Goal: Communication & Community: Share content

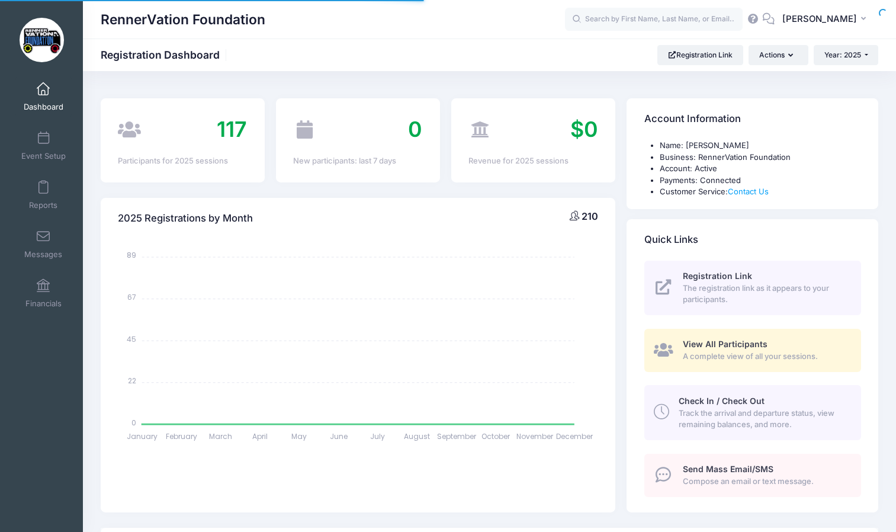
select select
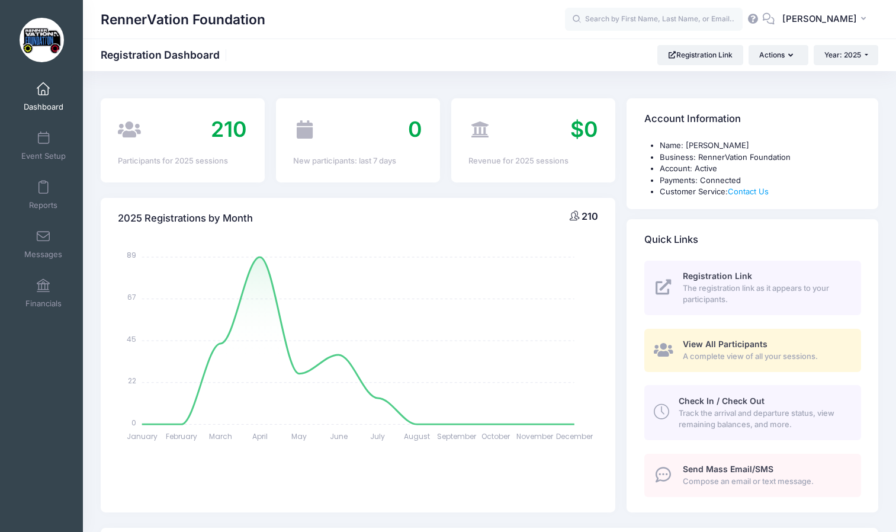
click at [734, 472] on span "Send Mass Email/SMS" at bounding box center [728, 469] width 91 height 10
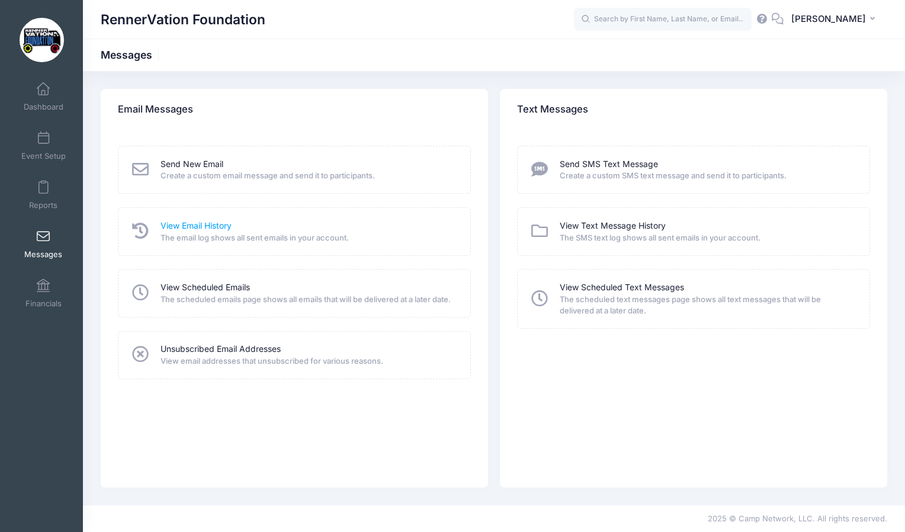
click at [214, 226] on link "View Email History" at bounding box center [196, 226] width 71 height 12
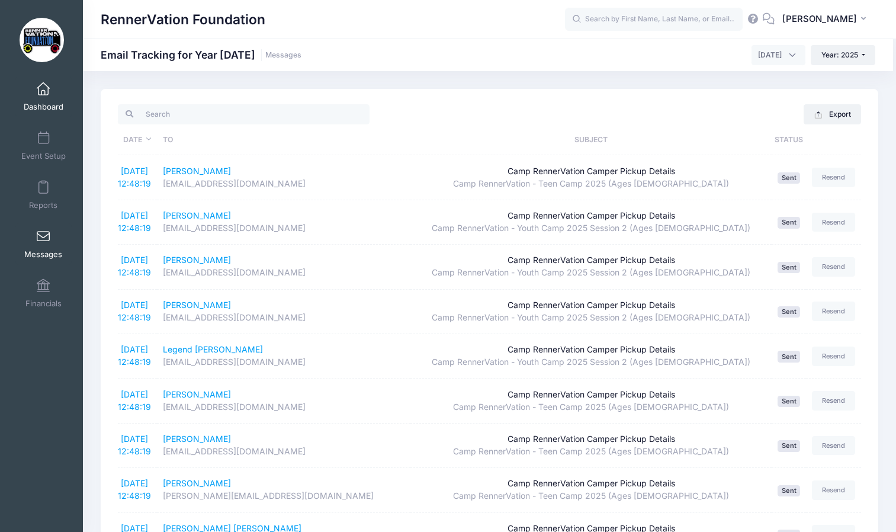
click at [43, 97] on link "Dashboard" at bounding box center [43, 96] width 56 height 41
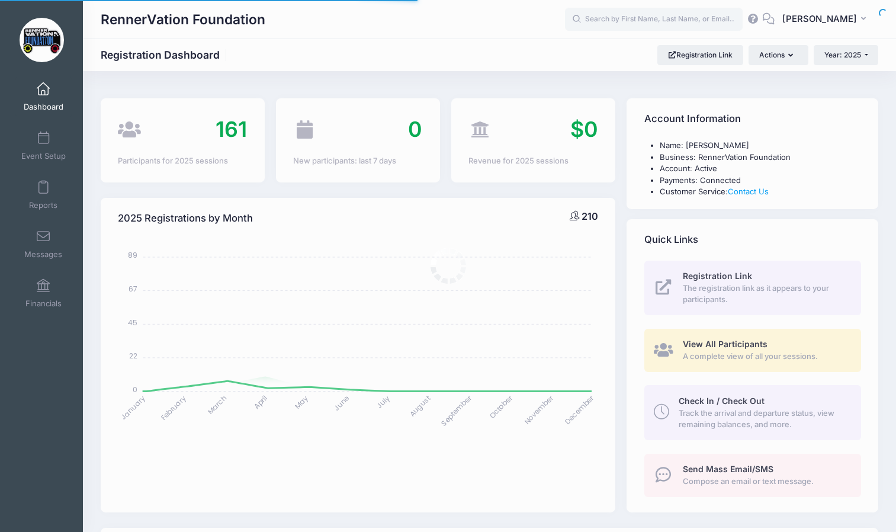
select select
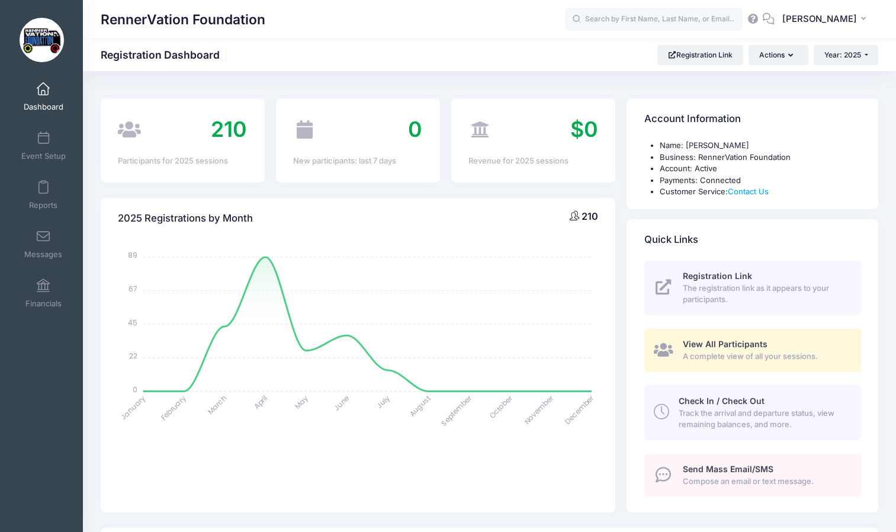
click at [746, 464] on span "Send Mass Email/SMS" at bounding box center [728, 469] width 91 height 10
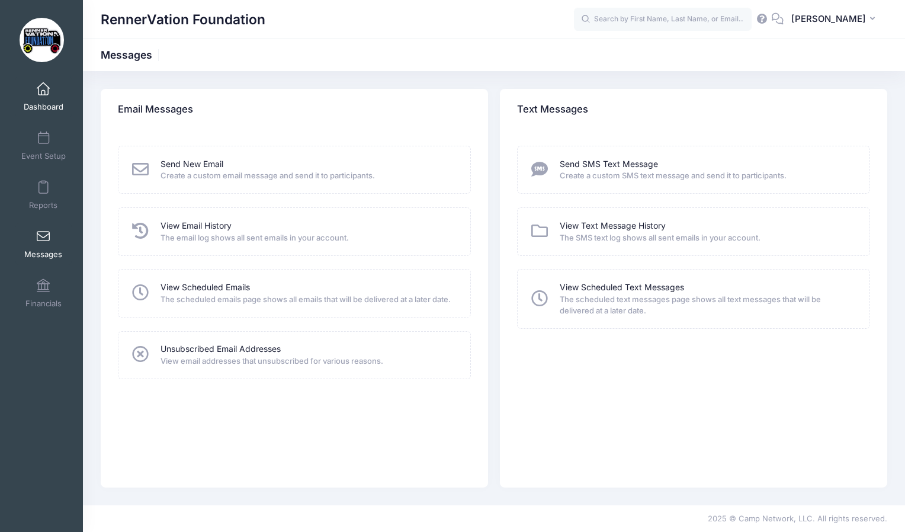
click at [47, 102] on span "Dashboard" at bounding box center [44, 107] width 40 height 10
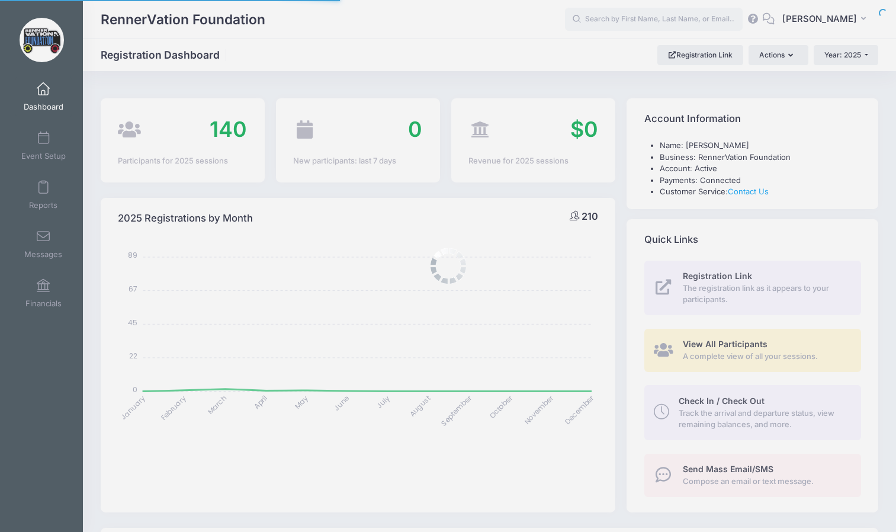
select select
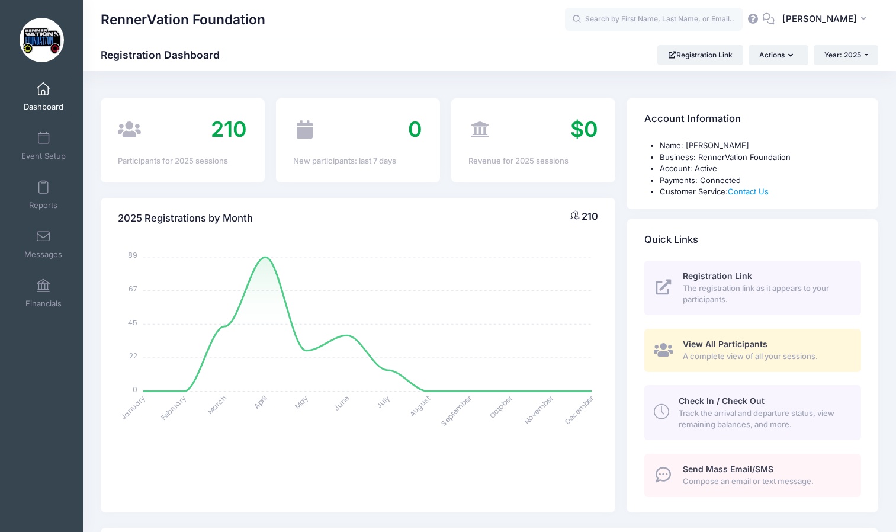
click at [749, 470] on span "Send Mass Email/SMS" at bounding box center [728, 469] width 91 height 10
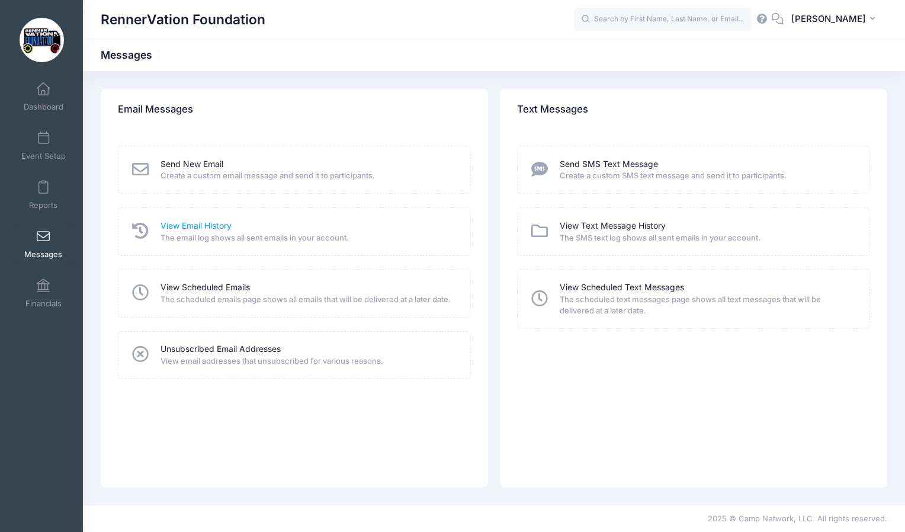
click at [216, 225] on link "View Email History" at bounding box center [196, 226] width 71 height 12
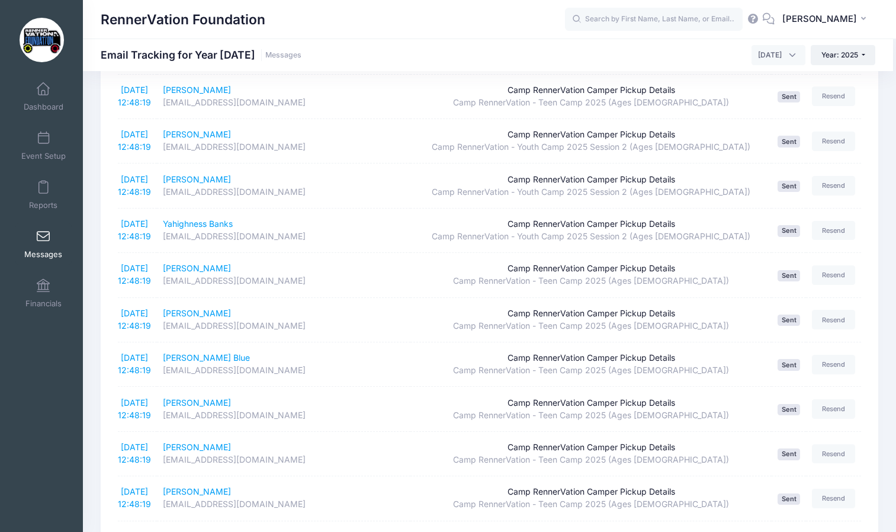
scroll to position [1954, 0]
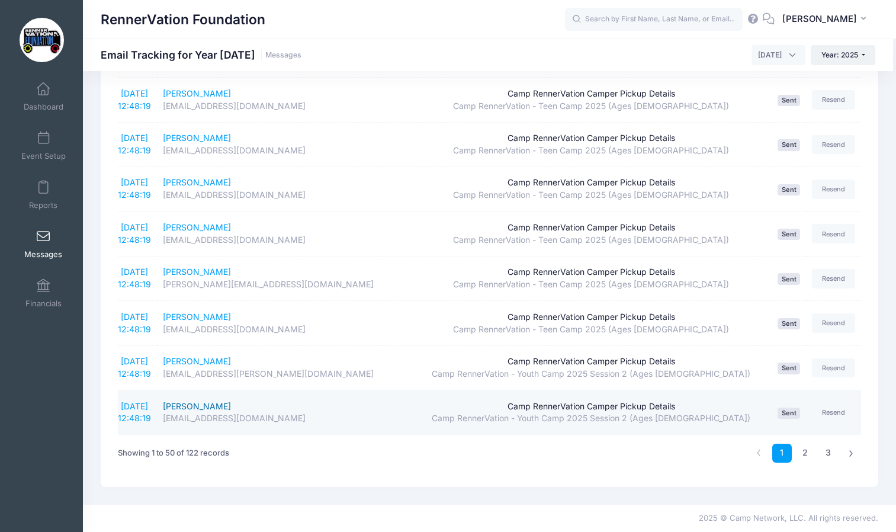
click at [197, 405] on div "[PERSON_NAME]" at bounding box center [284, 406] width 242 height 12
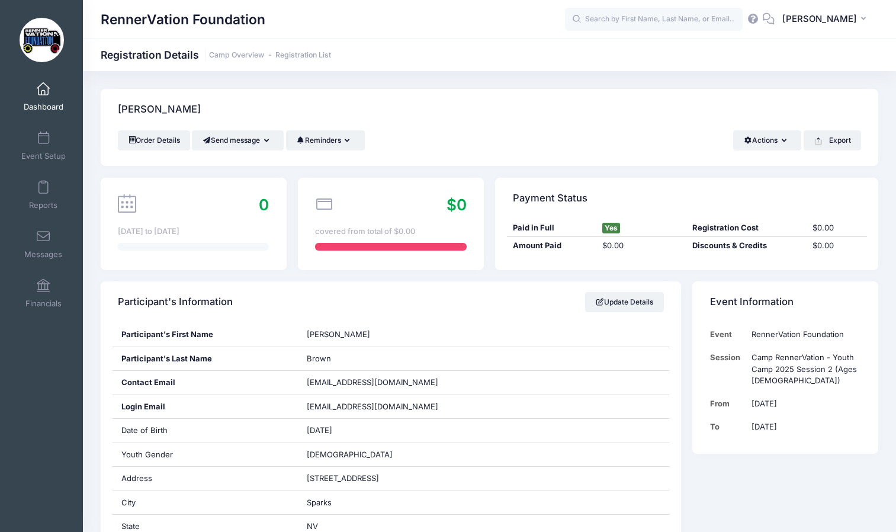
click at [40, 105] on span "Dashboard" at bounding box center [44, 107] width 40 height 10
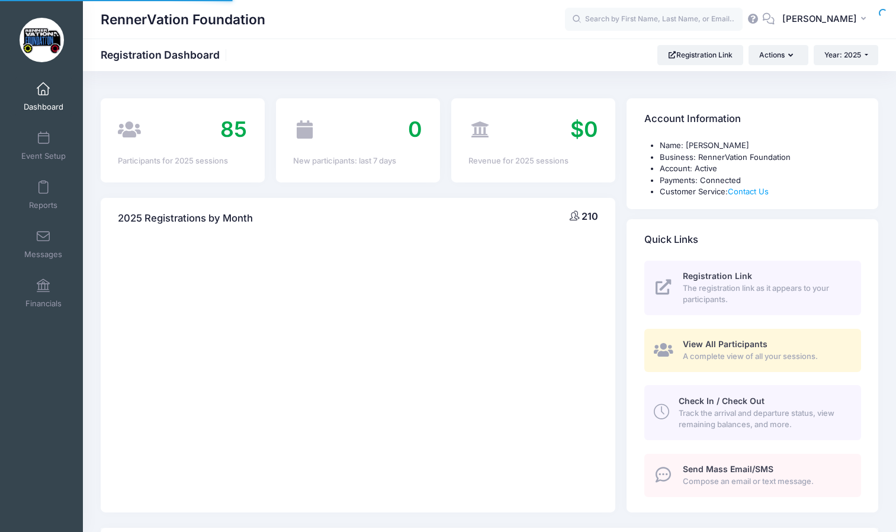
select select
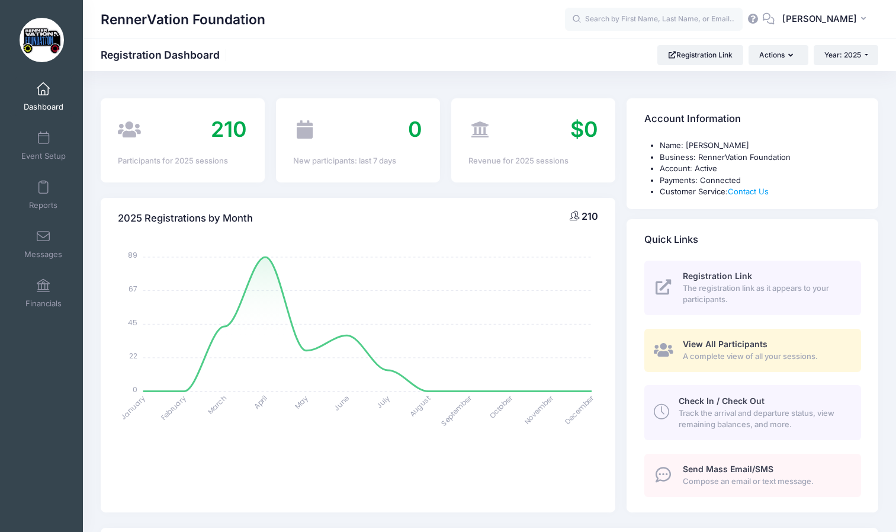
click at [716, 464] on span "Send Mass Email/SMS" at bounding box center [728, 469] width 91 height 10
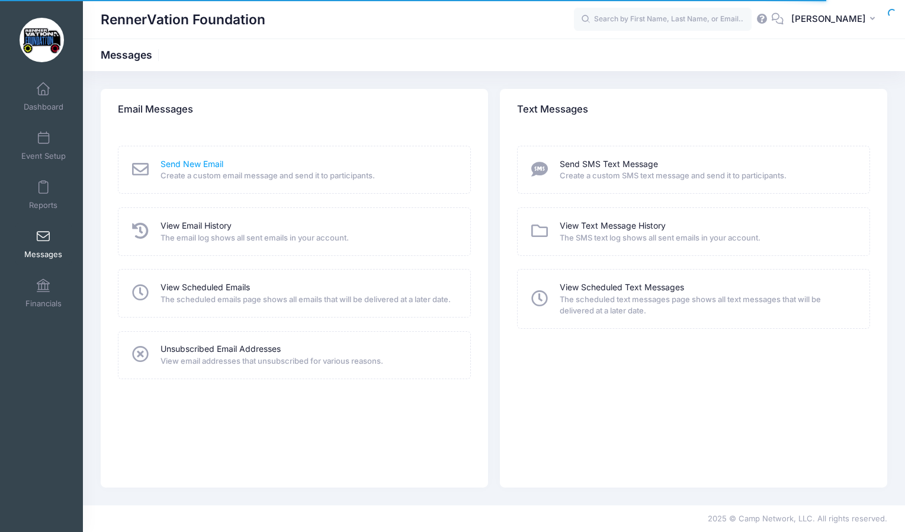
click at [209, 163] on link "Send New Email" at bounding box center [192, 164] width 63 height 12
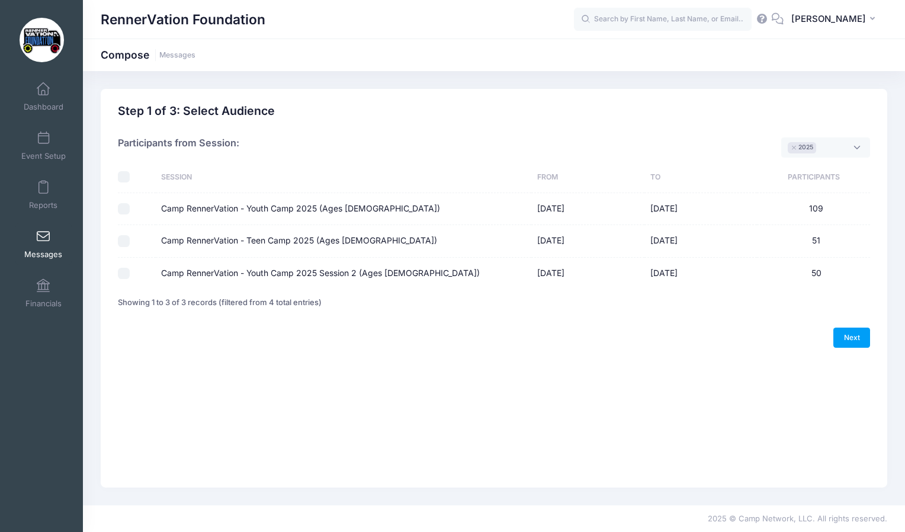
click at [125, 243] on input "Camp RennerVation - Teen Camp 2025 (Ages [DEMOGRAPHIC_DATA])" at bounding box center [124, 241] width 12 height 12
checkbox input "true"
click at [126, 275] on input "Camp RennerVation - Youth Camp 2025 Session 2 (Ages [DEMOGRAPHIC_DATA])" at bounding box center [124, 274] width 12 height 12
checkbox input "true"
click at [851, 337] on link "Next" at bounding box center [851, 338] width 37 height 20
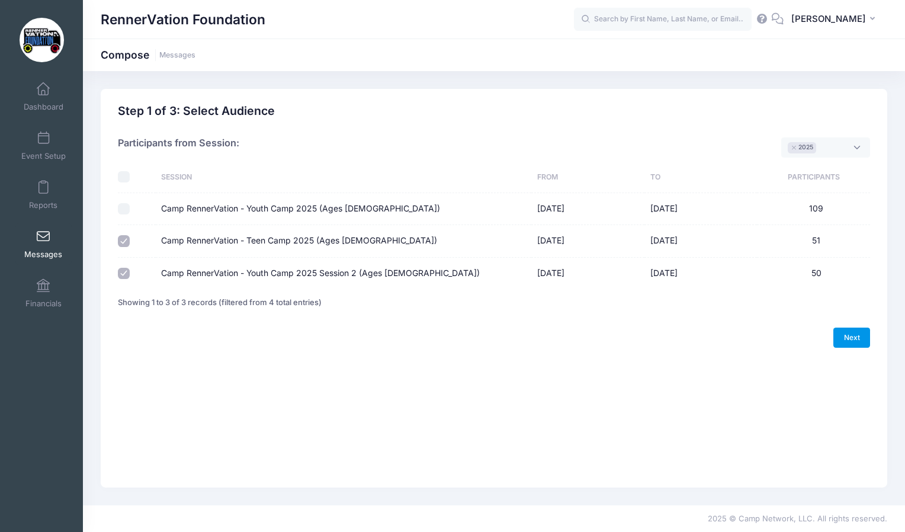
select select "50"
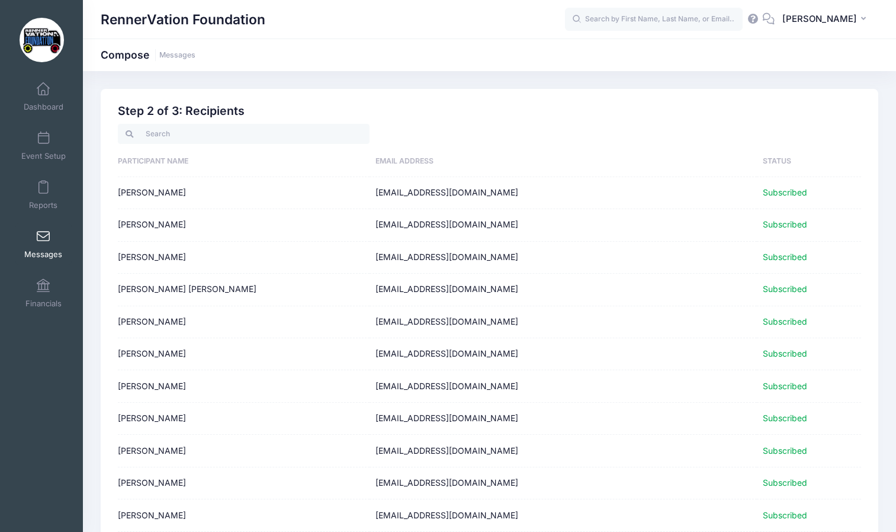
scroll to position [1386, 0]
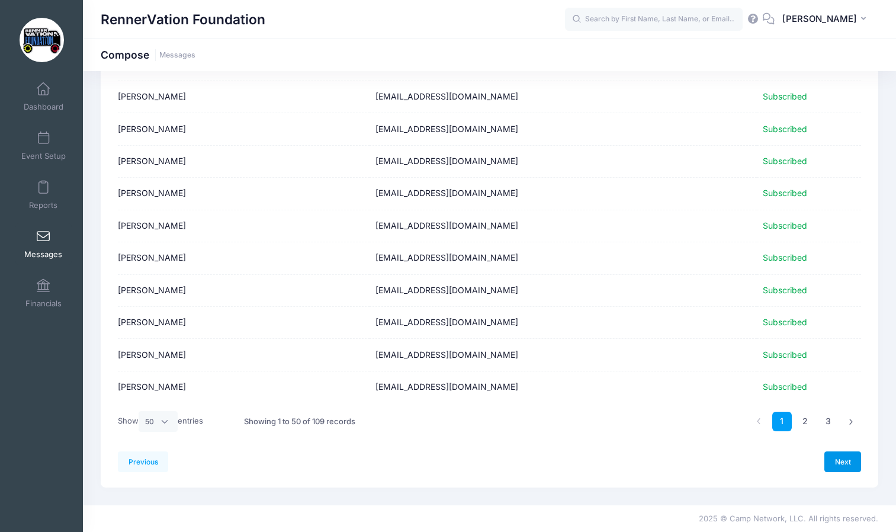
click at [848, 457] on link "Next" at bounding box center [843, 461] width 37 height 20
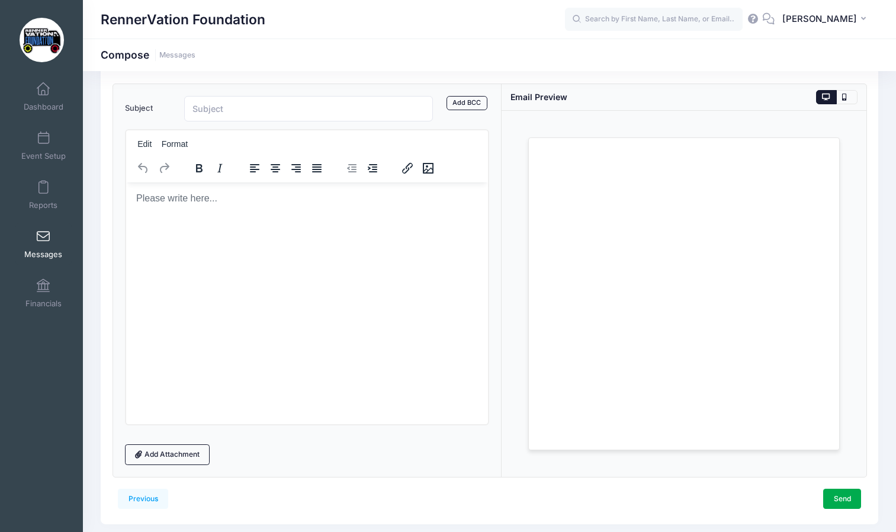
scroll to position [91, 0]
